Goal: Navigation & Orientation: Find specific page/section

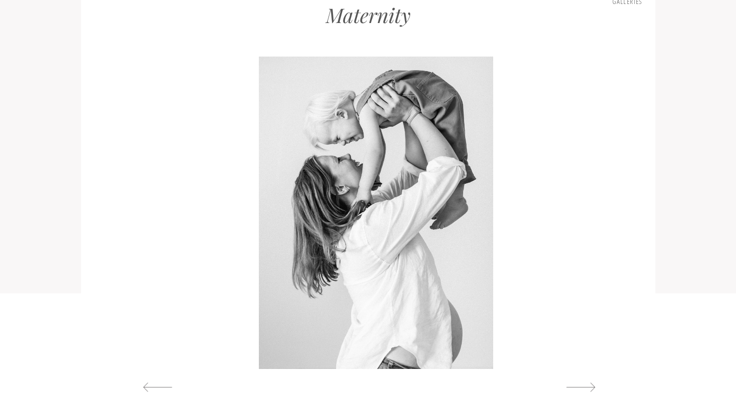
scroll to position [1024, 0]
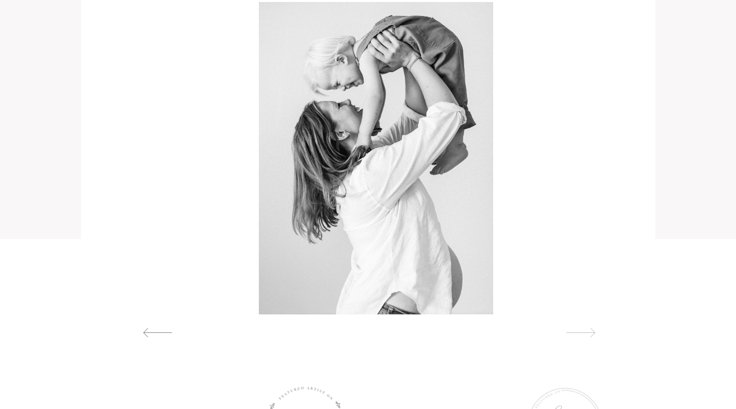
click at [587, 331] on div at bounding box center [581, 332] width 46 height 11
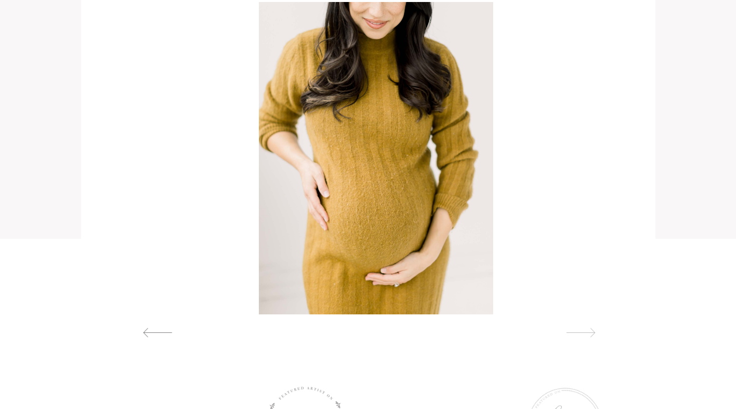
click at [587, 331] on div at bounding box center [581, 332] width 46 height 11
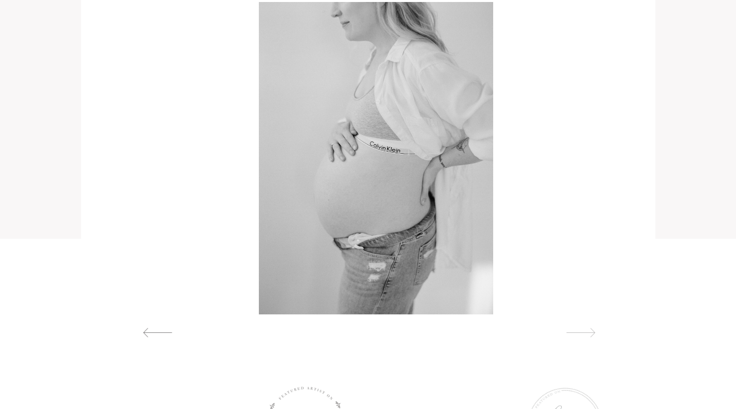
click at [587, 331] on div at bounding box center [581, 332] width 46 height 11
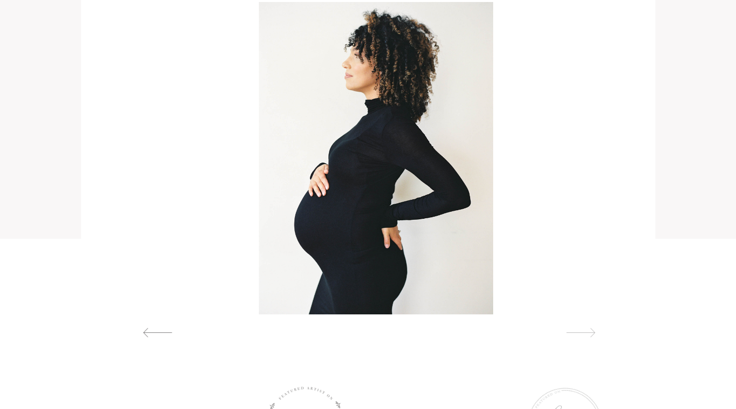
click at [587, 331] on div at bounding box center [581, 332] width 46 height 11
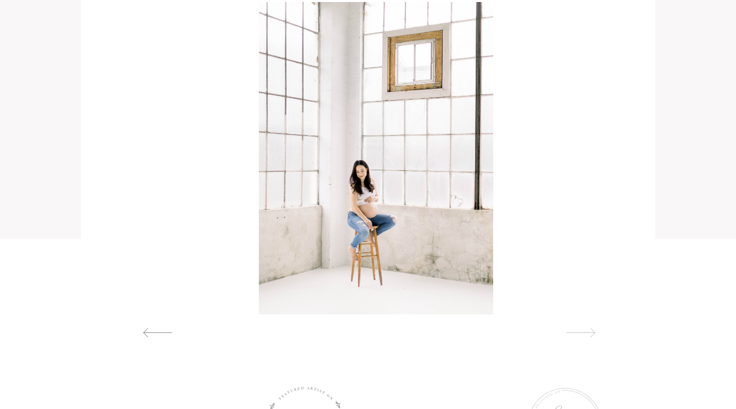
click at [587, 332] on div at bounding box center [581, 332] width 46 height 11
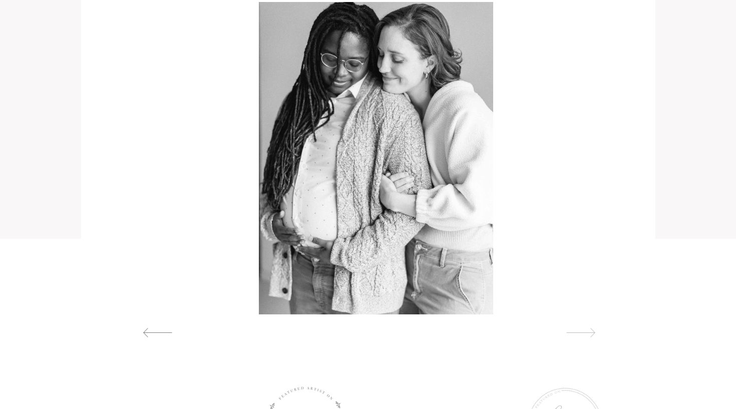
click at [587, 332] on div at bounding box center [581, 332] width 46 height 11
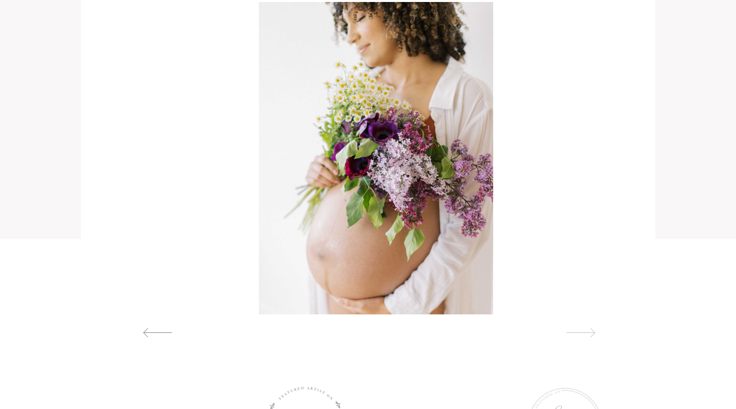
click at [587, 332] on div at bounding box center [581, 332] width 46 height 11
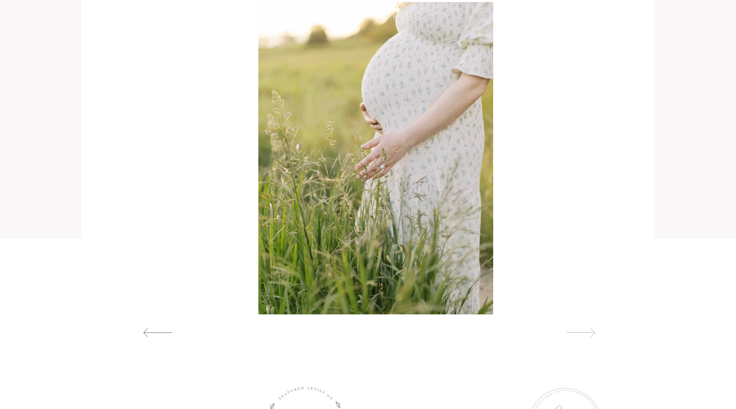
click at [587, 332] on div at bounding box center [581, 332] width 46 height 11
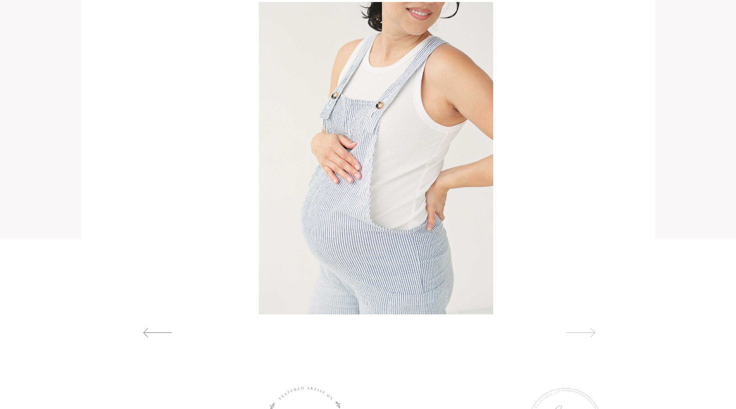
click at [587, 332] on div at bounding box center [581, 332] width 46 height 11
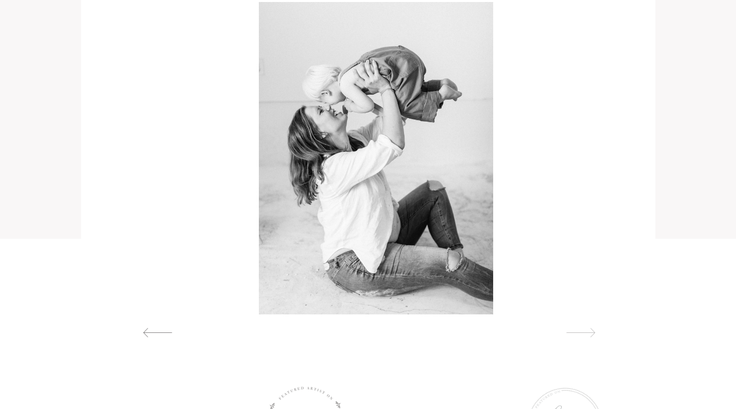
click at [587, 332] on div at bounding box center [581, 332] width 46 height 11
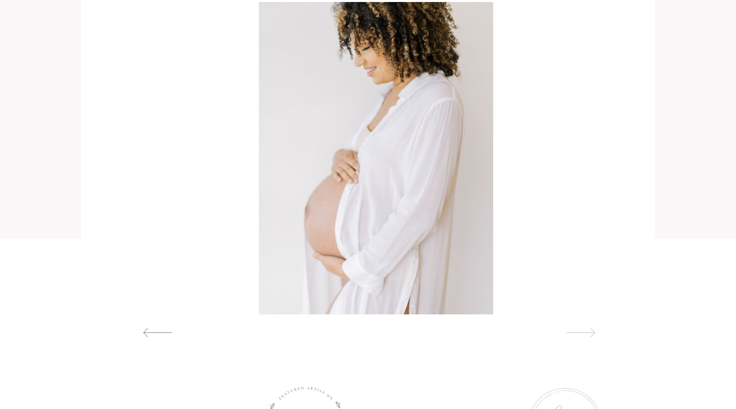
click at [587, 332] on div at bounding box center [581, 332] width 46 height 11
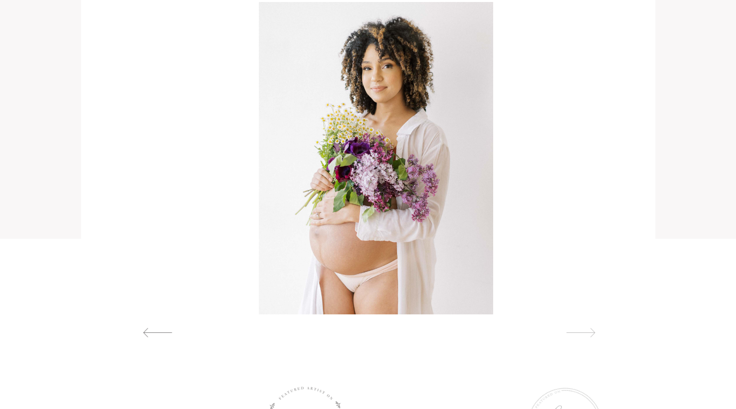
click at [587, 332] on div at bounding box center [581, 332] width 46 height 11
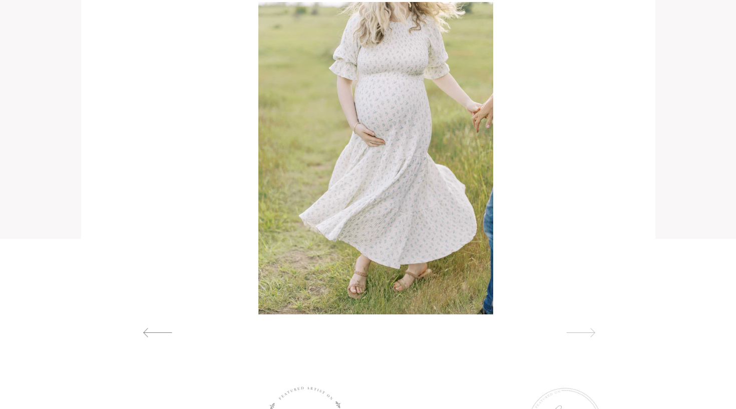
click at [587, 332] on div at bounding box center [581, 332] width 46 height 11
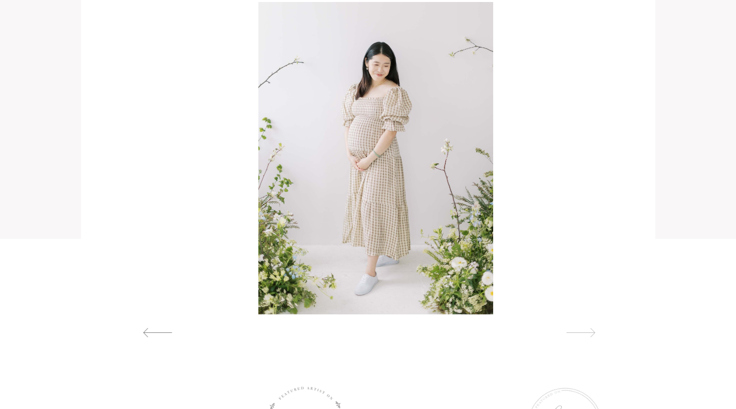
click at [587, 332] on div at bounding box center [581, 332] width 46 height 11
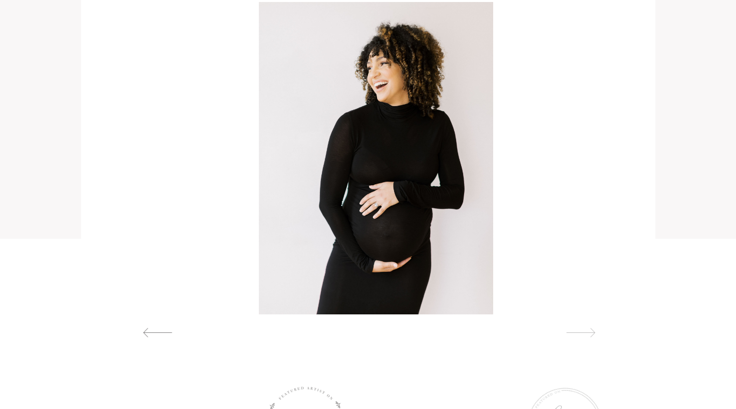
click at [587, 332] on div at bounding box center [581, 332] width 46 height 11
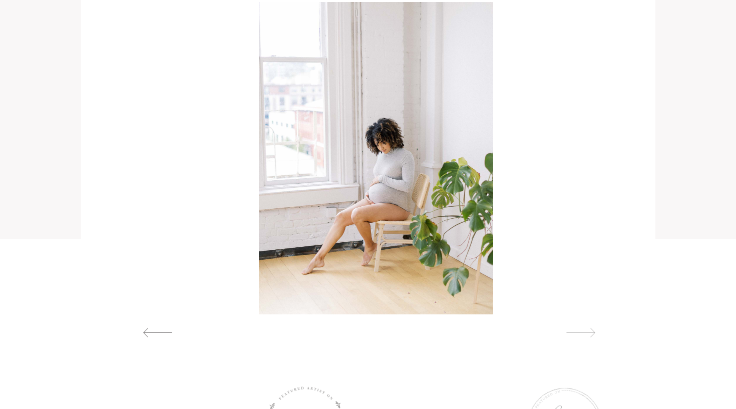
click at [587, 332] on div at bounding box center [581, 332] width 46 height 11
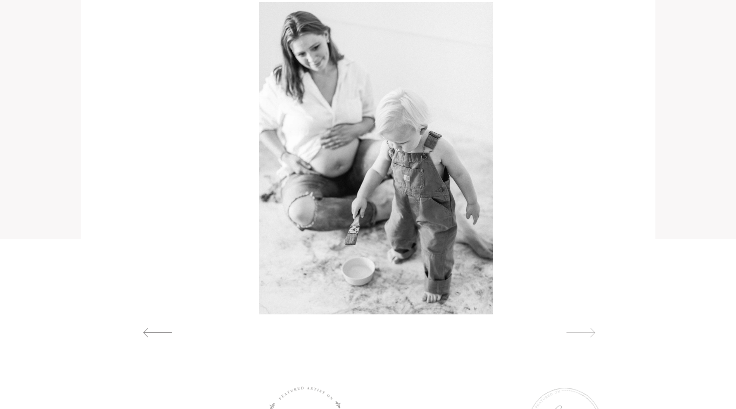
click at [587, 332] on div at bounding box center [581, 332] width 46 height 11
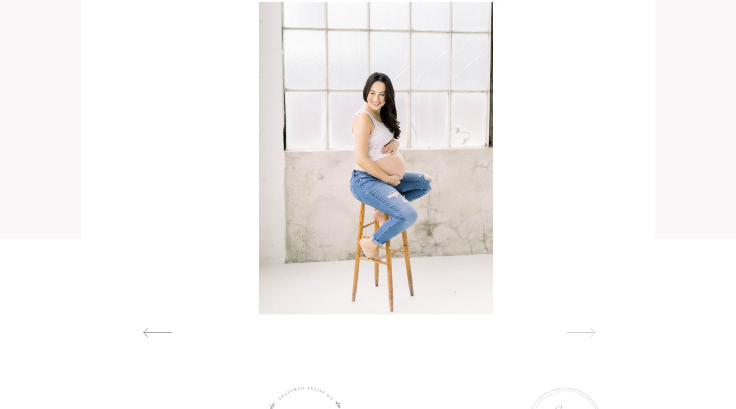
click at [587, 332] on div at bounding box center [581, 332] width 46 height 11
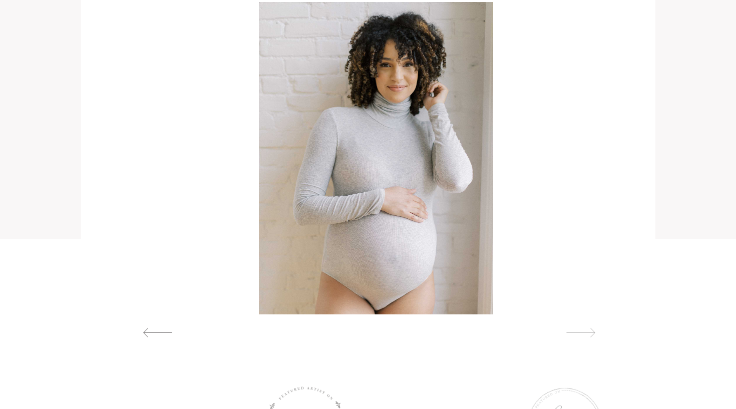
click at [587, 334] on div at bounding box center [581, 332] width 46 height 11
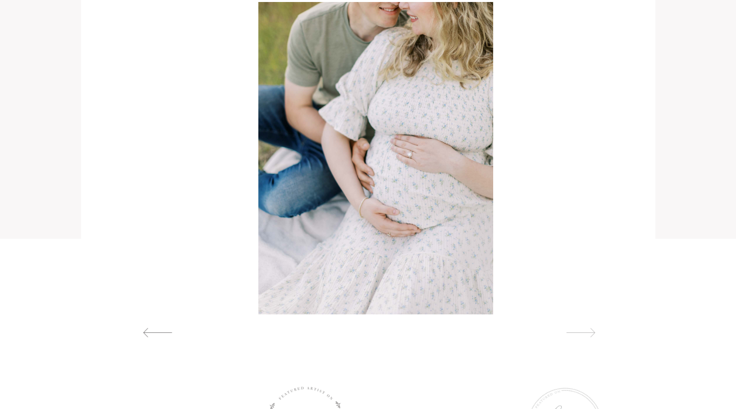
click at [587, 334] on div at bounding box center [581, 332] width 46 height 11
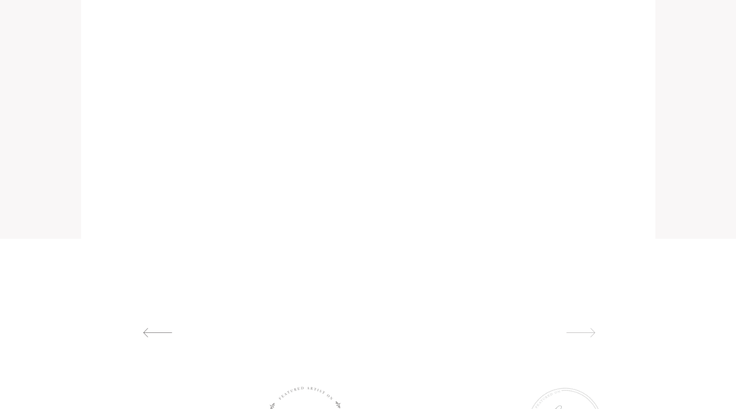
click at [587, 335] on div at bounding box center [581, 332] width 46 height 11
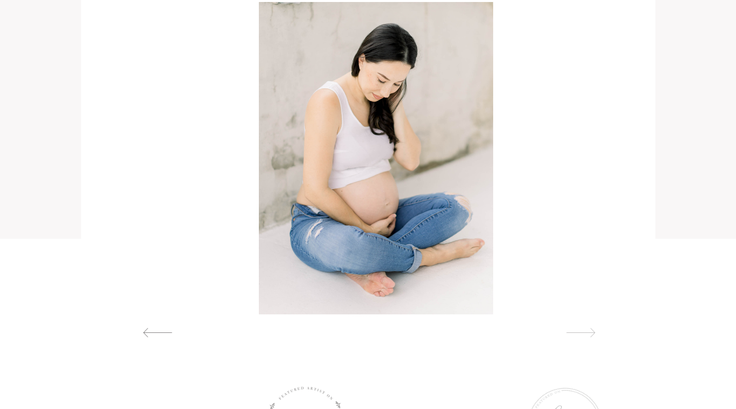
click at [587, 335] on div at bounding box center [581, 332] width 46 height 11
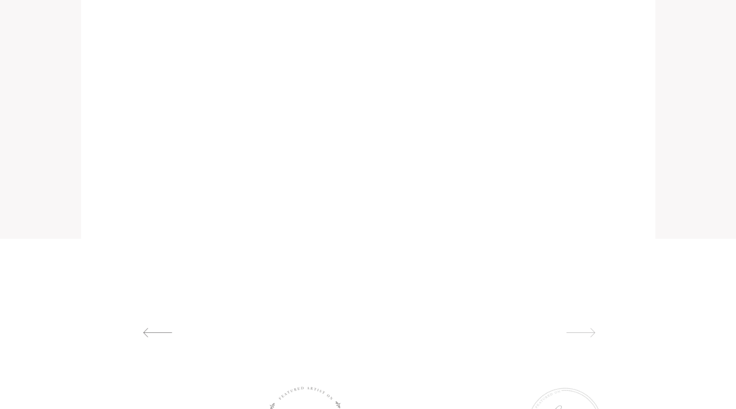
click at [587, 335] on div at bounding box center [581, 332] width 46 height 11
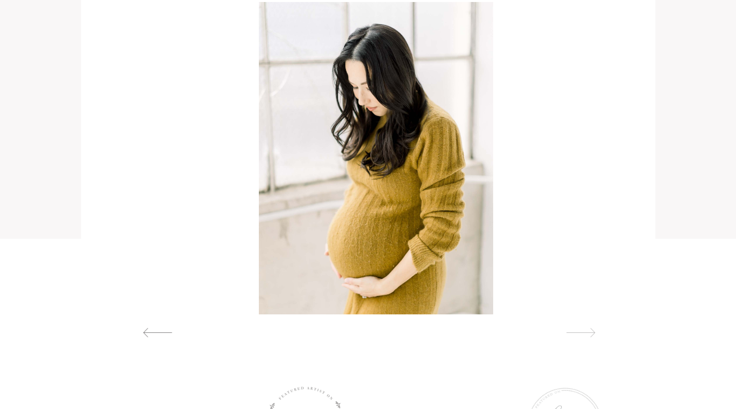
click at [587, 335] on div at bounding box center [581, 332] width 46 height 11
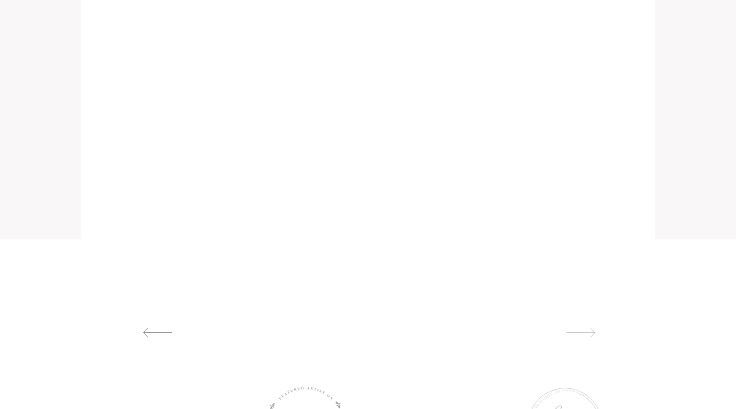
click at [587, 335] on div at bounding box center [581, 332] width 46 height 11
